Goal: Task Accomplishment & Management: Use online tool/utility

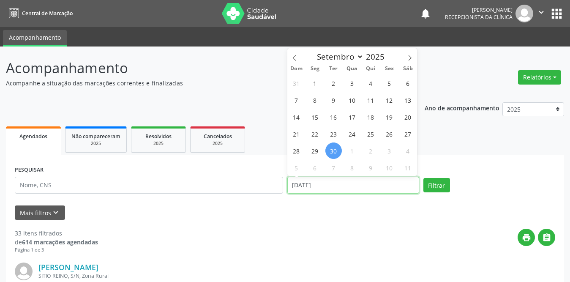
click at [300, 184] on input "[DATE]" at bounding box center [353, 185] width 132 height 17
click at [315, 84] on span "1" at bounding box center [315, 83] width 16 height 16
type input "[DATE]"
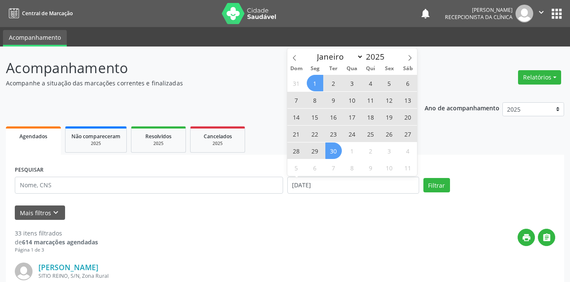
click at [331, 156] on span "30" at bounding box center [333, 150] width 16 height 16
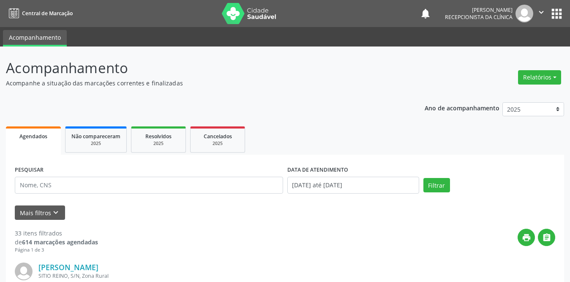
scroll to position [42, 0]
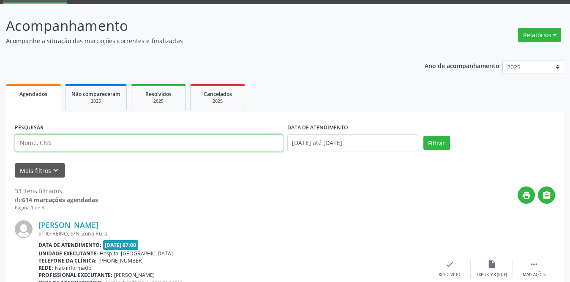
click at [101, 142] on input "text" at bounding box center [149, 142] width 268 height 17
type input "hewer"
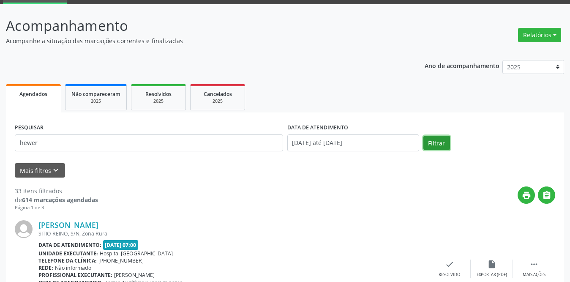
click at [440, 143] on button "Filtrar" at bounding box center [437, 143] width 27 height 14
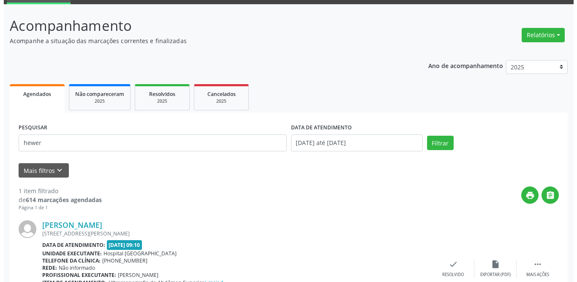
scroll to position [101, 0]
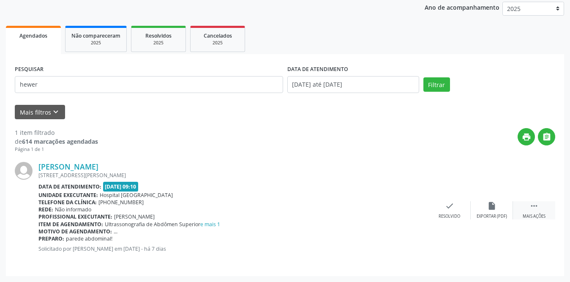
click at [530, 209] on icon "" at bounding box center [534, 205] width 9 height 9
click at [413, 212] on div "print Imprimir" at bounding box center [407, 210] width 42 height 18
click at [320, 208] on icon "check" at bounding box center [322, 205] width 9 height 9
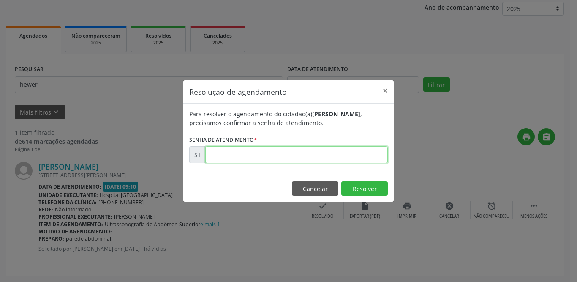
click at [258, 156] on input "text" at bounding box center [296, 154] width 183 height 17
type input "00023362"
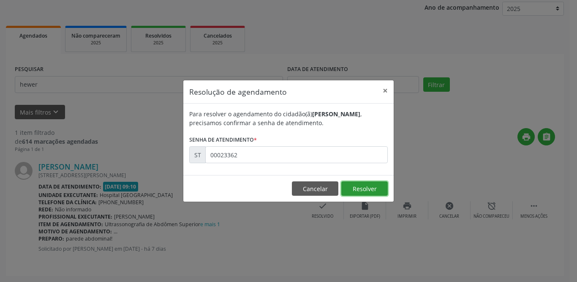
click at [362, 189] on button "Resolver" at bounding box center [365, 188] width 46 height 14
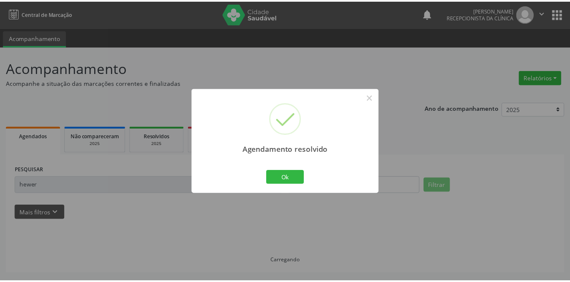
scroll to position [0, 0]
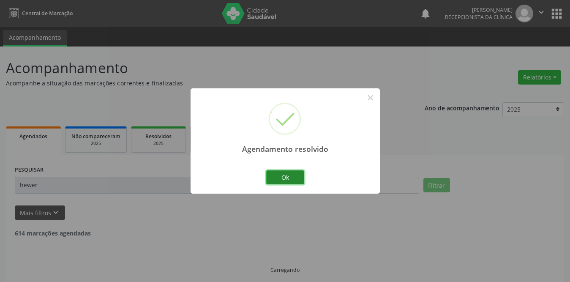
click at [288, 179] on button "Ok" at bounding box center [285, 177] width 38 height 14
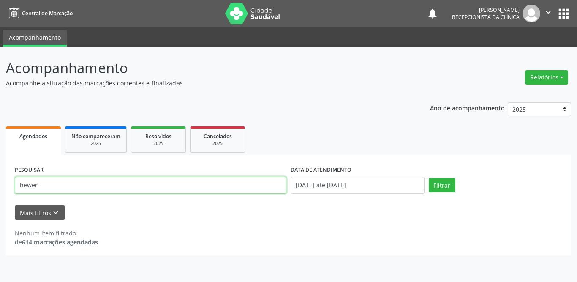
drag, startPoint x: 72, startPoint y: 187, endPoint x: 0, endPoint y: 181, distance: 72.1
click at [0, 182] on div "Acompanhamento Acompanhe a situação das marcações correntes e finalizadas Relat…" at bounding box center [288, 163] width 577 height 235
type input "[PERSON_NAME]"
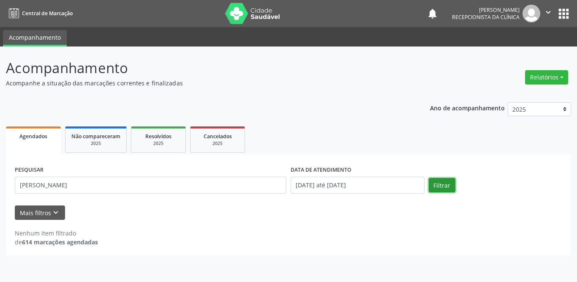
click at [443, 179] on button "Filtrar" at bounding box center [442, 185] width 27 height 14
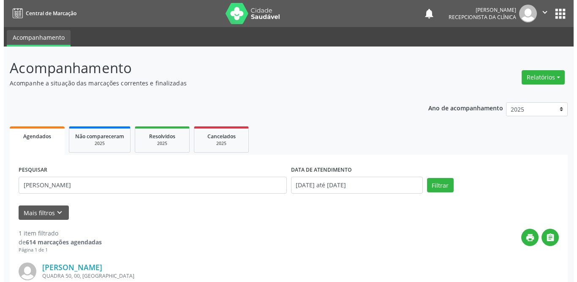
scroll to position [101, 0]
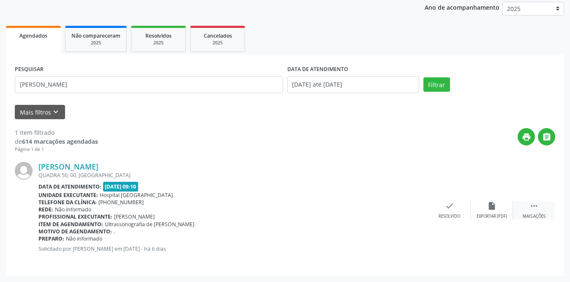
click at [537, 206] on icon "" at bounding box center [534, 205] width 9 height 9
click at [406, 205] on icon "print" at bounding box center [407, 205] width 9 height 9
click at [327, 208] on icon "check" at bounding box center [322, 205] width 9 height 9
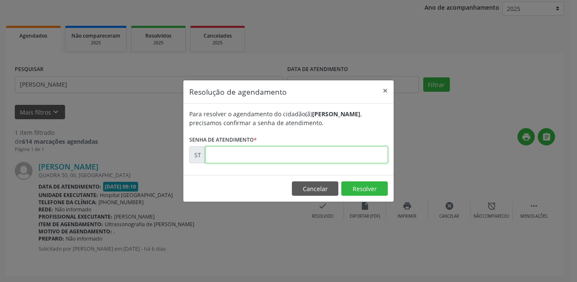
click at [281, 151] on input "text" at bounding box center [296, 154] width 183 height 17
type input "00023416"
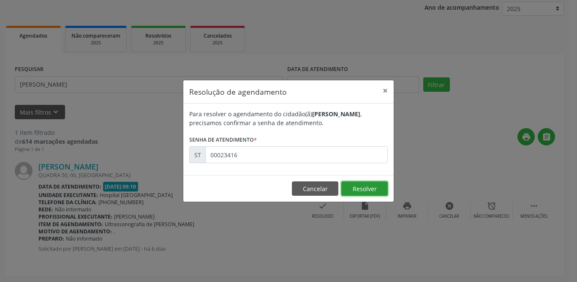
click at [354, 191] on button "Resolver" at bounding box center [365, 188] width 46 height 14
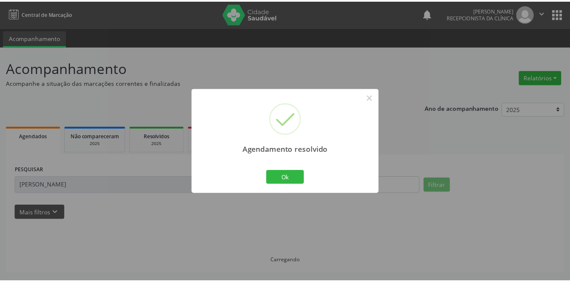
scroll to position [0, 0]
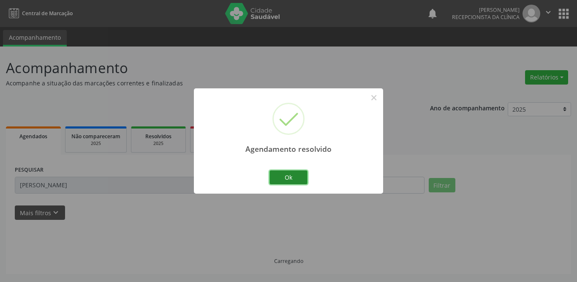
click at [279, 176] on button "Ok" at bounding box center [289, 177] width 38 height 14
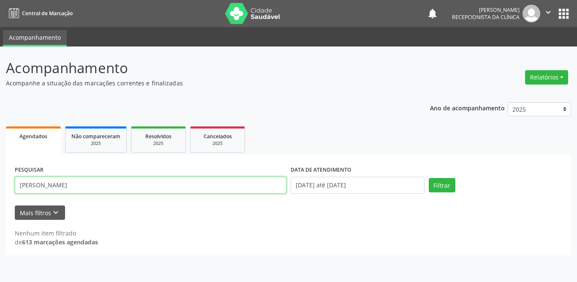
drag, startPoint x: 111, startPoint y: 182, endPoint x: 0, endPoint y: 181, distance: 111.2
click at [0, 181] on div "Acompanhamento Acompanhe a situação das marcações correntes e finalizadas Relat…" at bounding box center [288, 163] width 577 height 235
type input "[PERSON_NAME]"
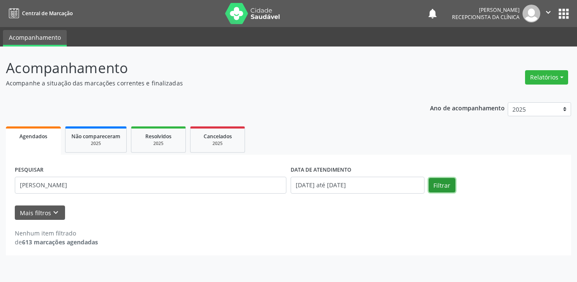
click at [446, 183] on button "Filtrar" at bounding box center [442, 185] width 27 height 14
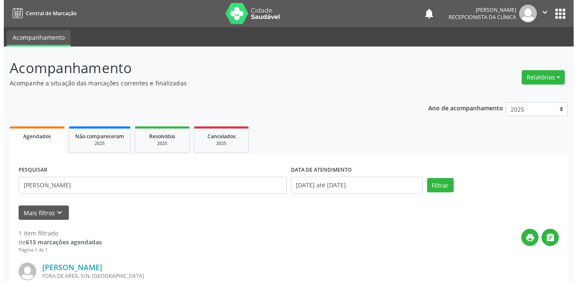
scroll to position [101, 0]
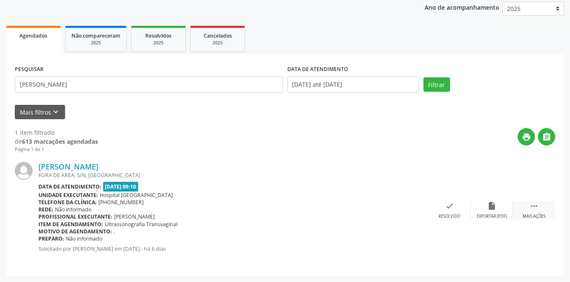
click at [539, 206] on div " Mais ações" at bounding box center [534, 210] width 42 height 18
click at [412, 210] on icon "print" at bounding box center [407, 205] width 9 height 9
click at [317, 212] on div "check Resolvido" at bounding box center [323, 210] width 42 height 18
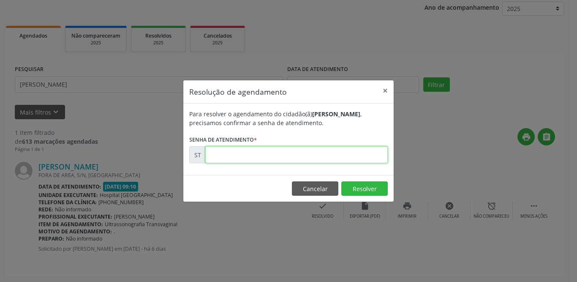
click at [299, 158] on input "text" at bounding box center [296, 154] width 183 height 17
type input "00023418"
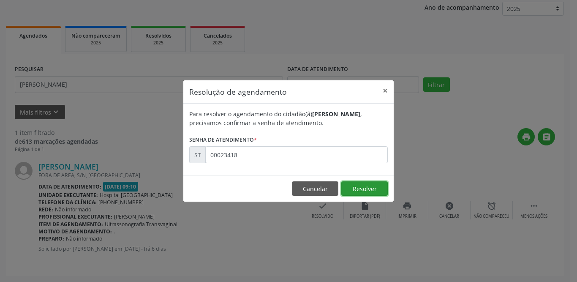
click at [370, 188] on button "Resolver" at bounding box center [365, 188] width 46 height 14
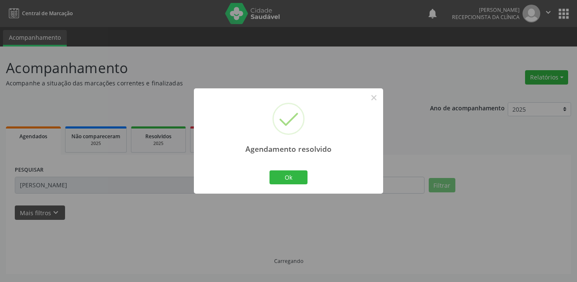
scroll to position [0, 0]
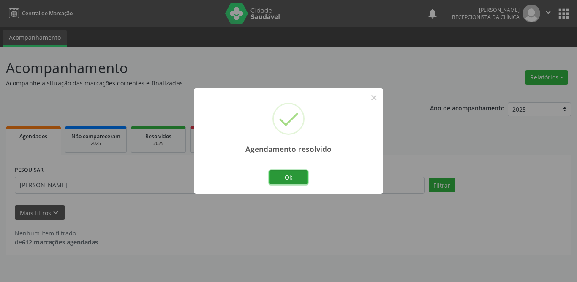
click at [282, 178] on button "Ok" at bounding box center [289, 177] width 38 height 14
